Goal: Navigation & Orientation: Find specific page/section

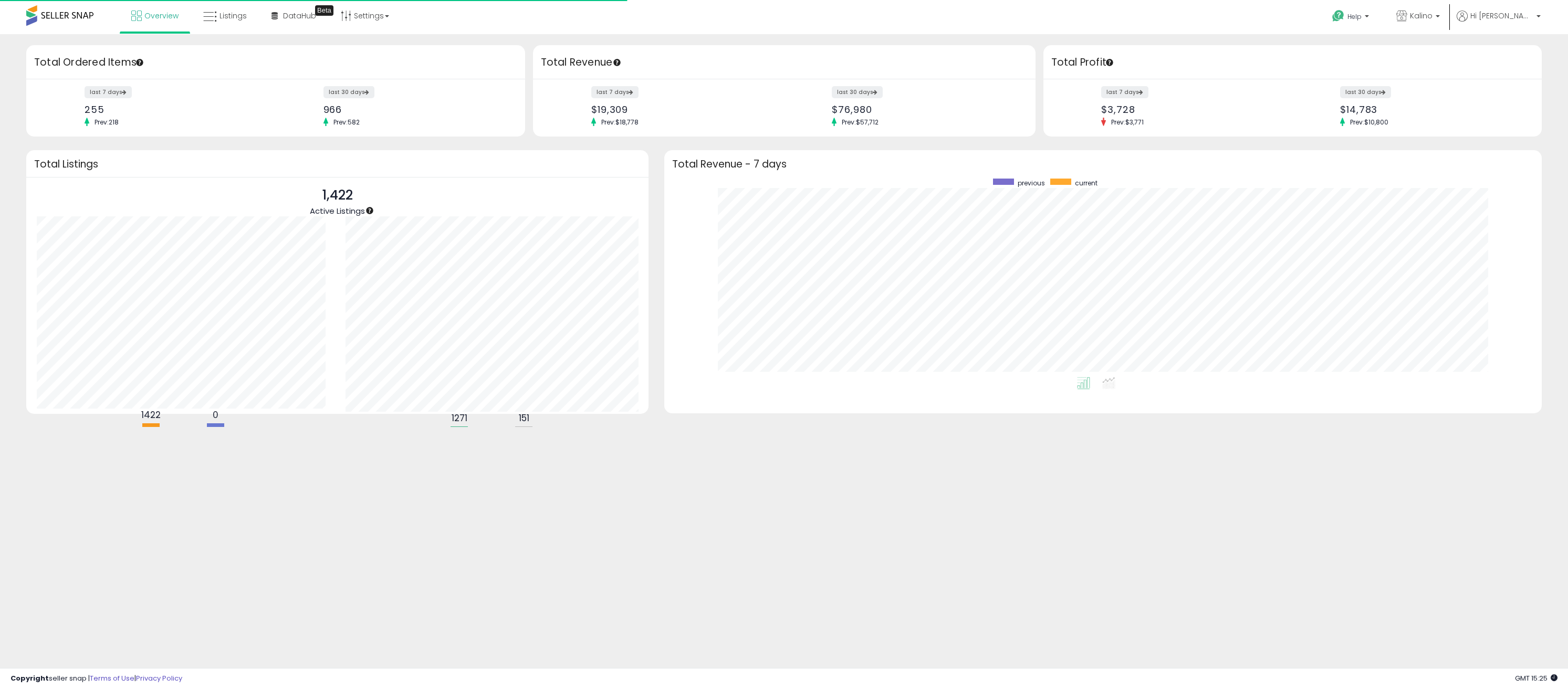
scroll to position [198, 857]
click at [211, 20] on icon at bounding box center [210, 17] width 14 height 14
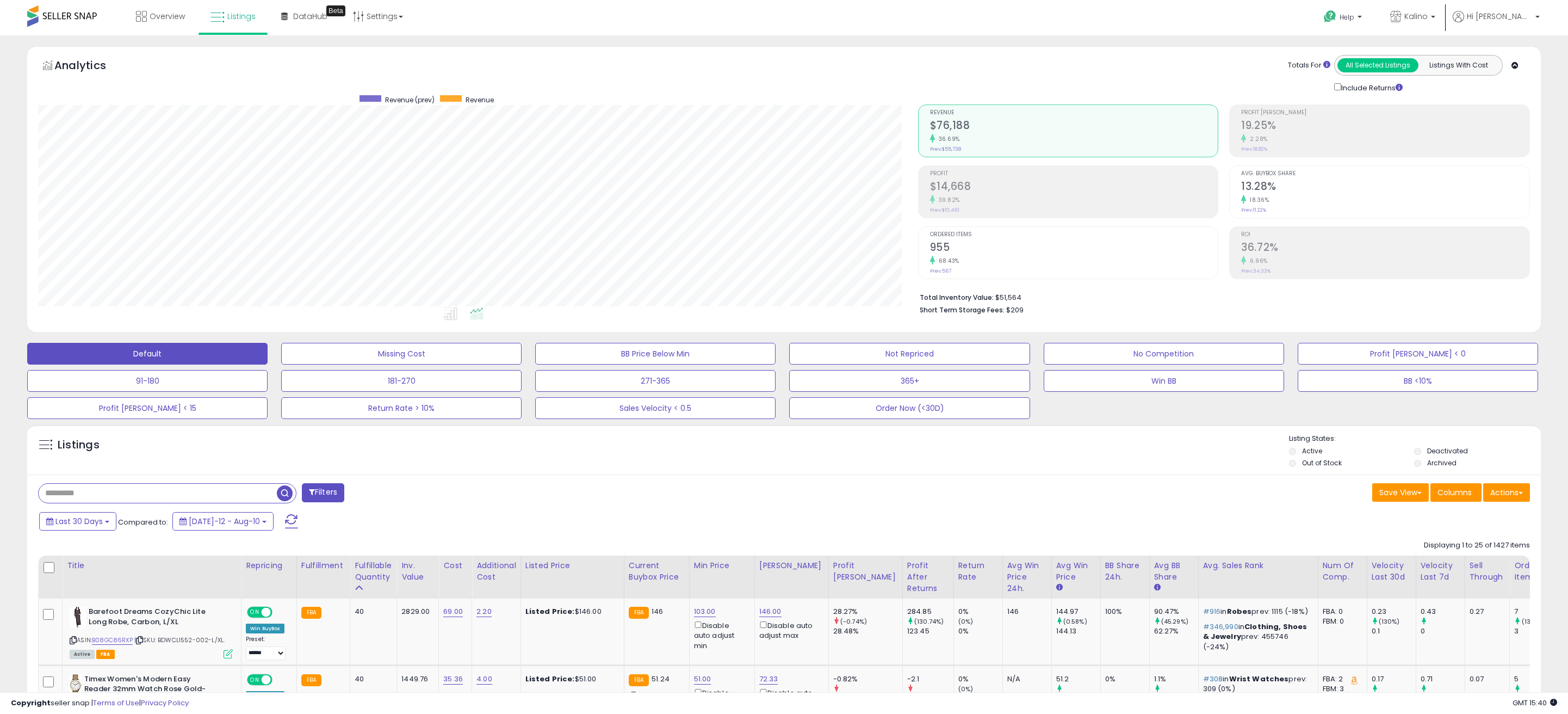
scroll to position [543884, 543053]
click at [678, 63] on div "Analytics Totals For All Selected Listings Listings With Cost Include Returns" at bounding box center [784, 74] width 1492 height 38
click at [156, 19] on span "Overview" at bounding box center [167, 16] width 35 height 11
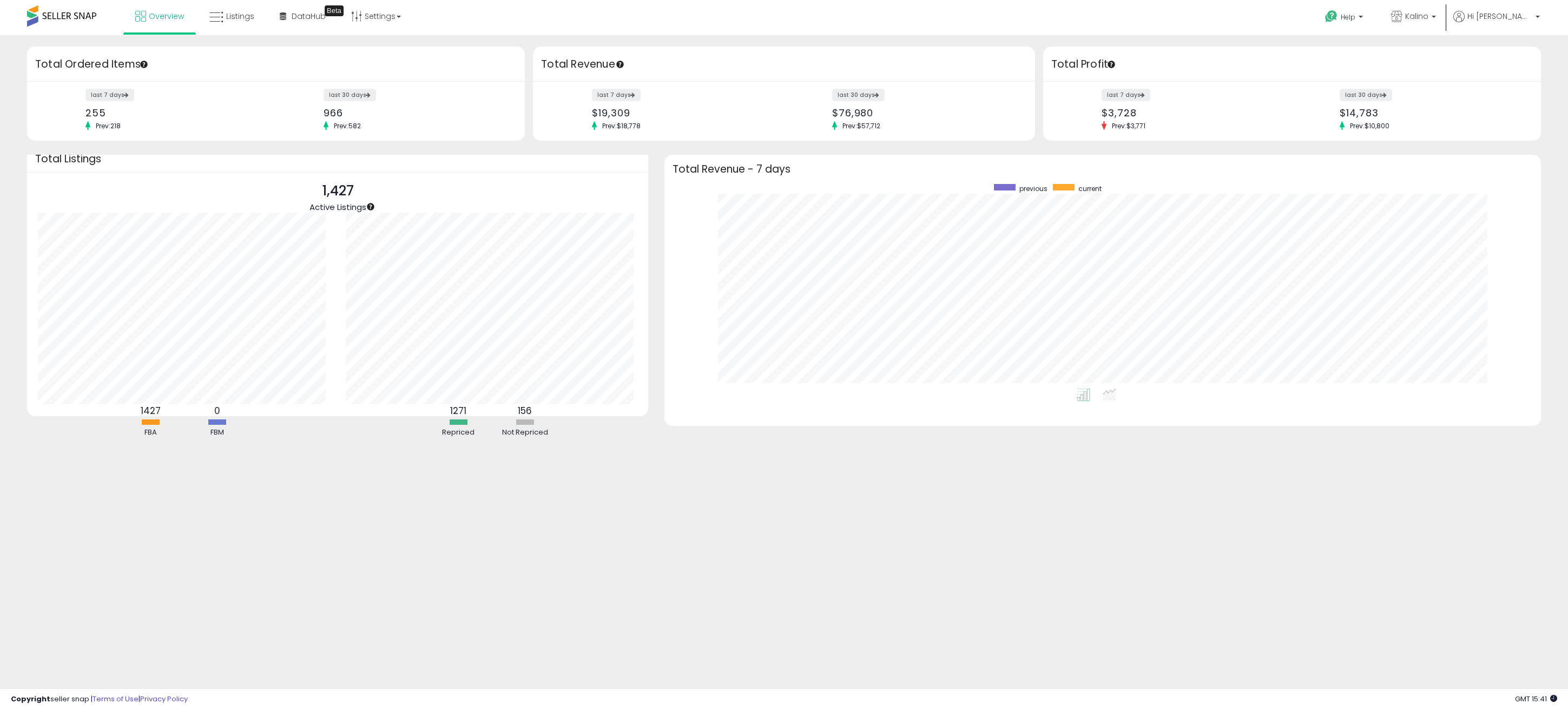
scroll to position [13, 0]
